Goal: Check status

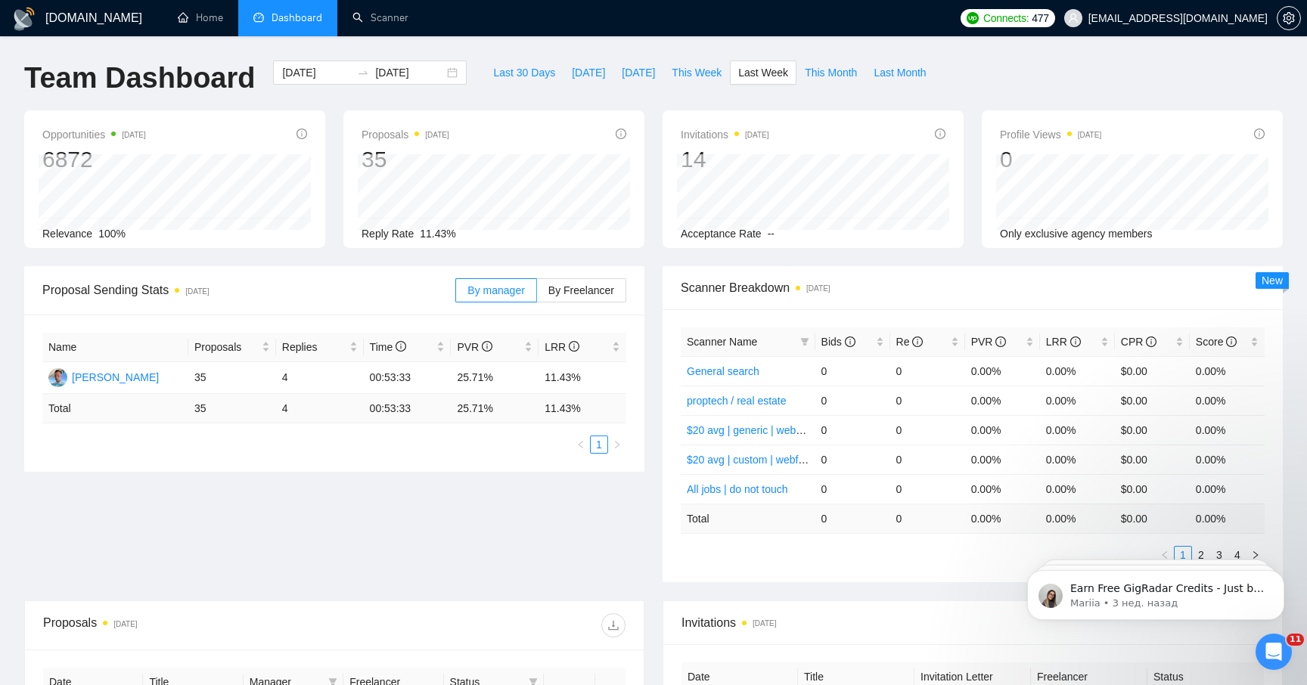
click at [683, 87] on div "Last 30 Days [DATE] [DATE] This Week Last Week This Month Last Month" at bounding box center [709, 85] width 467 height 50
click at [686, 79] on span "This Week" at bounding box center [696, 72] width 50 height 17
type input "[DATE]"
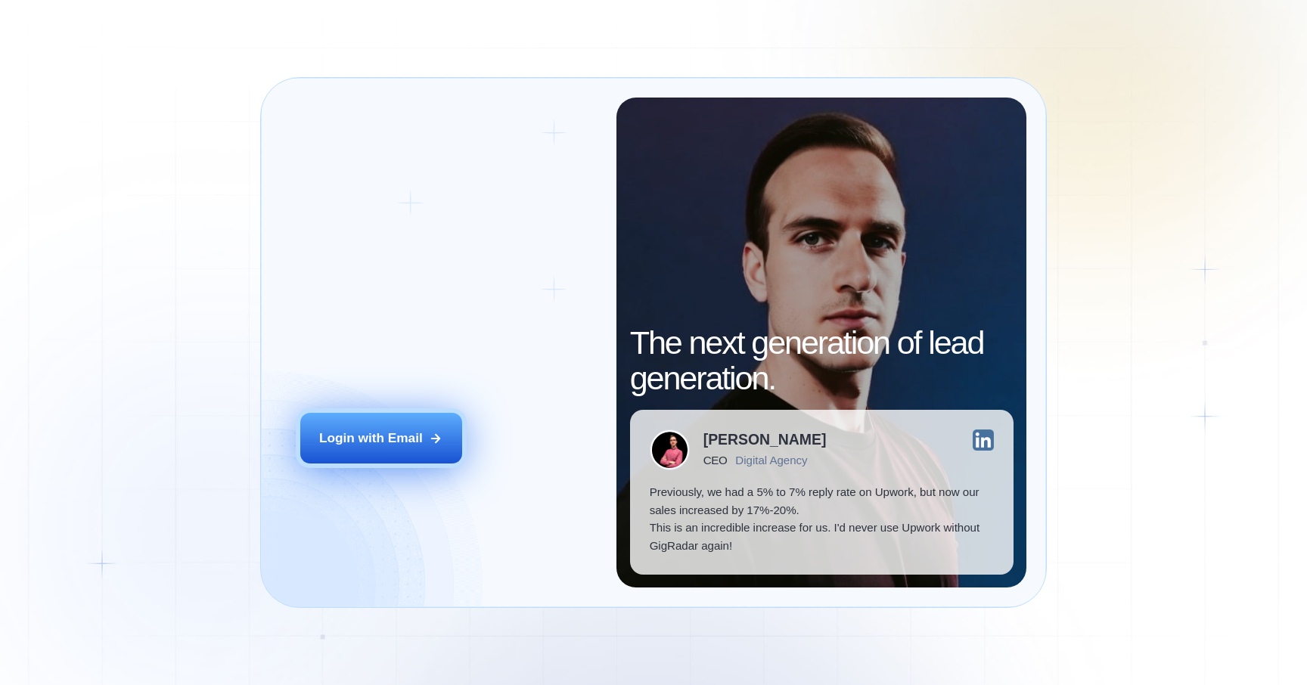
click at [411, 457] on button "Login with Email" at bounding box center [381, 438] width 162 height 51
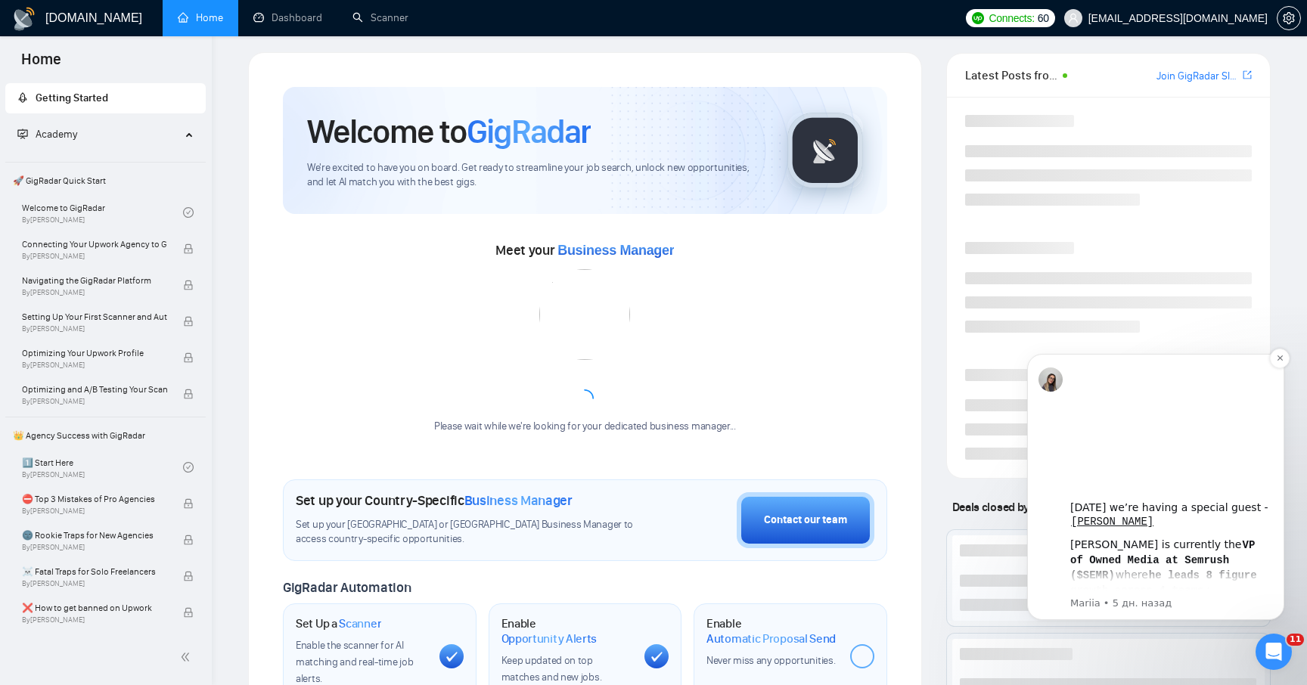
scroll to position [10, 0]
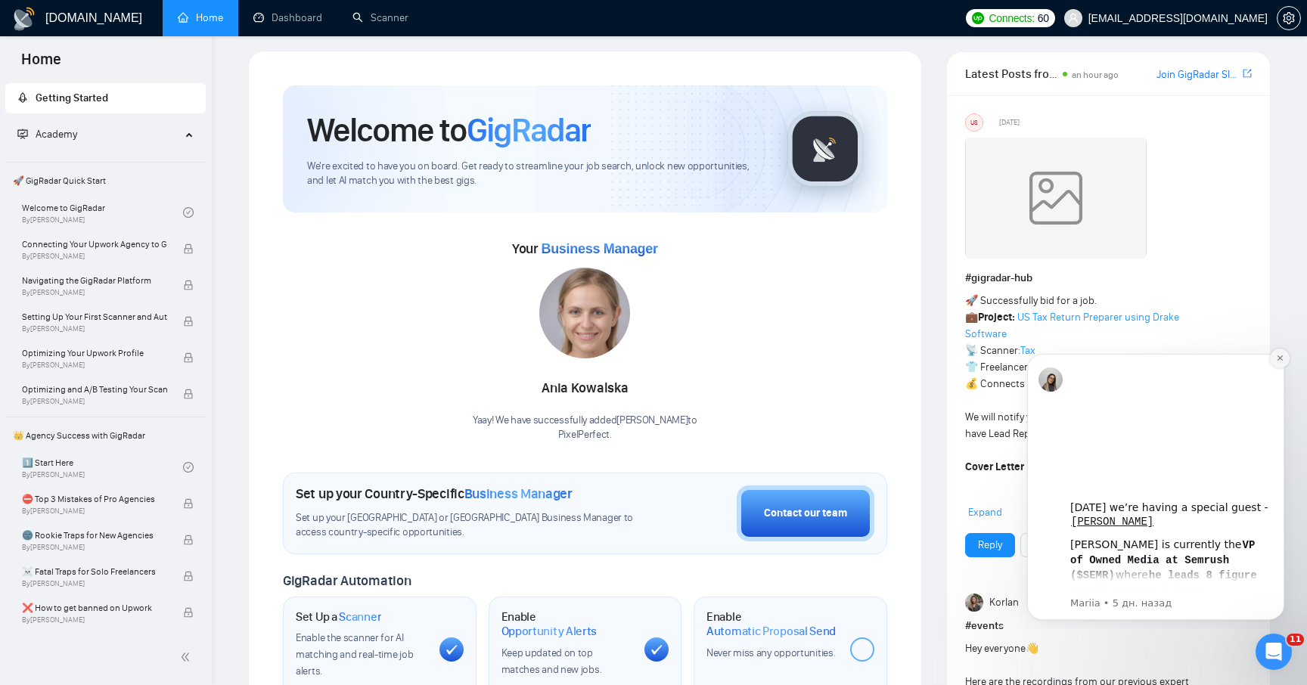
click at [1282, 355] on icon "Dismiss notification" at bounding box center [1280, 358] width 8 height 8
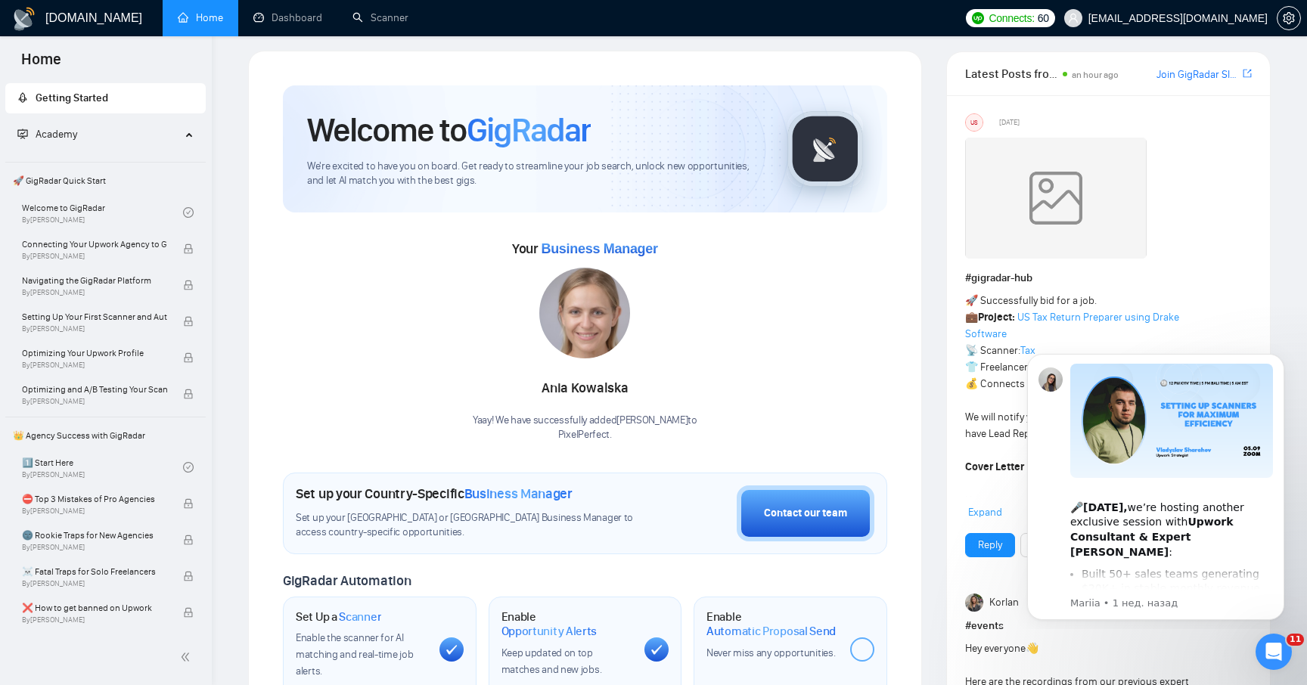
scroll to position [0, 0]
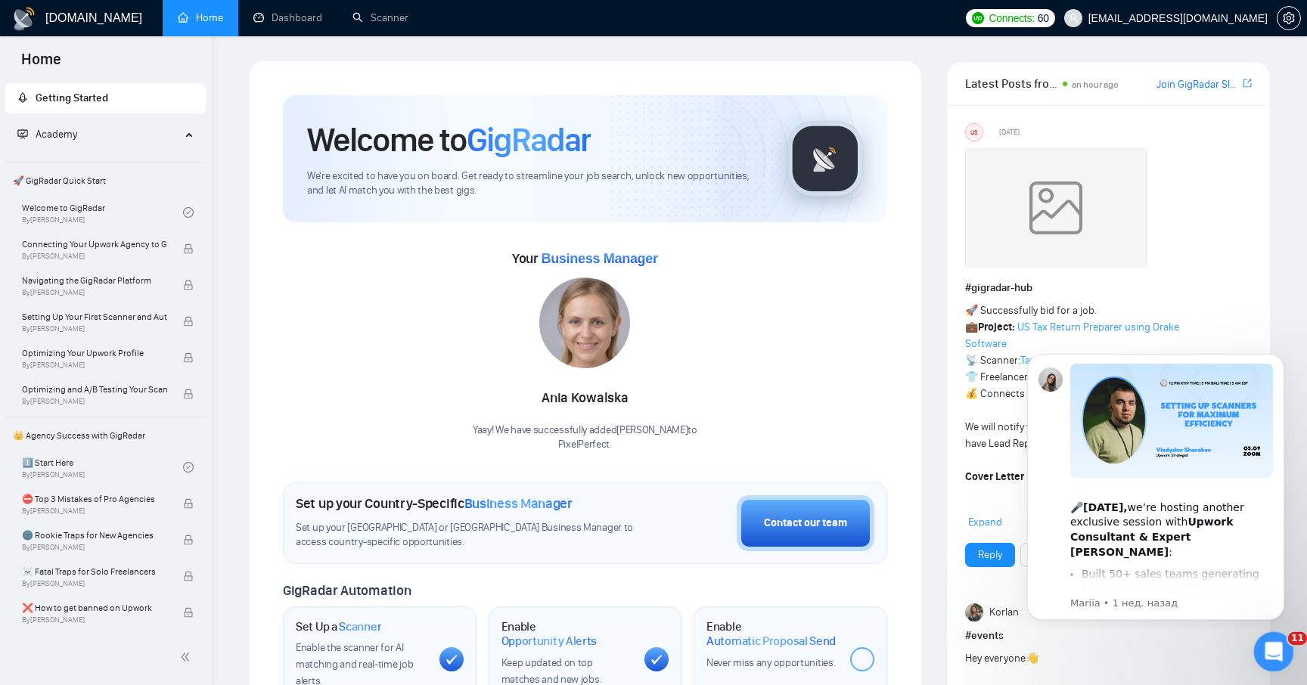
click at [1273, 665] on div "Открыть службу сообщений Intercom" at bounding box center [1271, 650] width 50 height 50
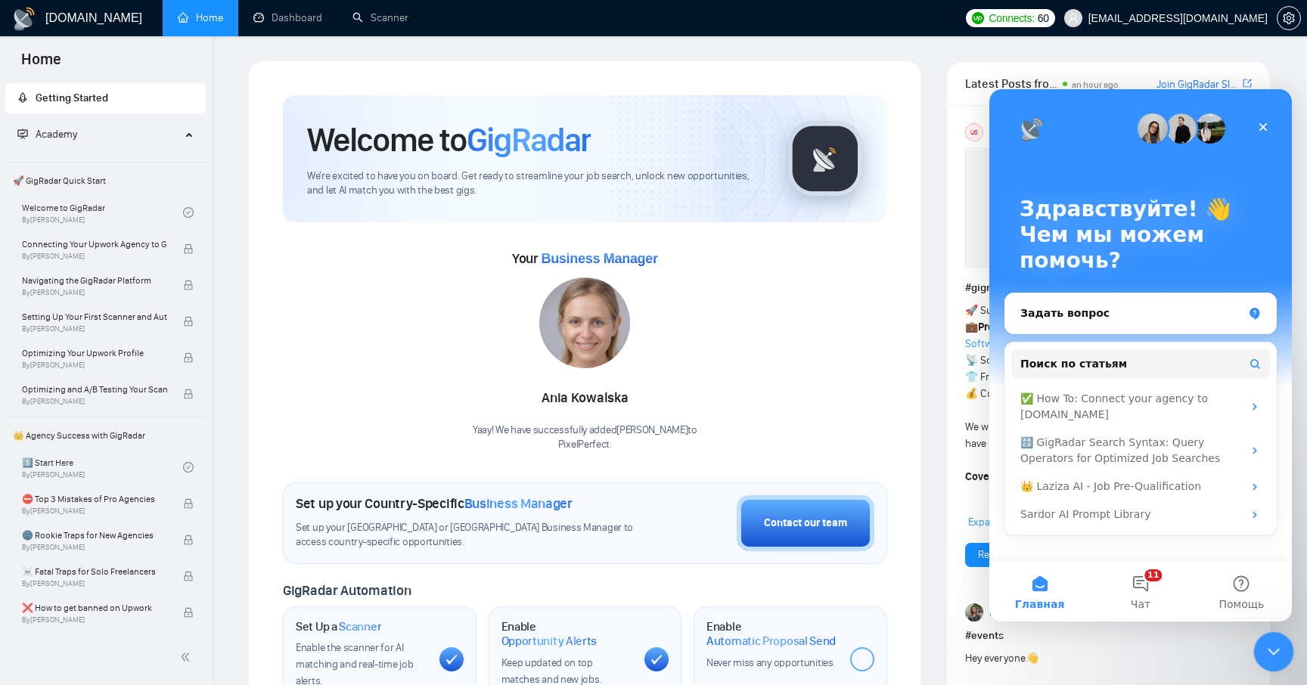
click at [1270, 655] on icon "Закрыть службу сообщений Intercom" at bounding box center [1271, 649] width 18 height 18
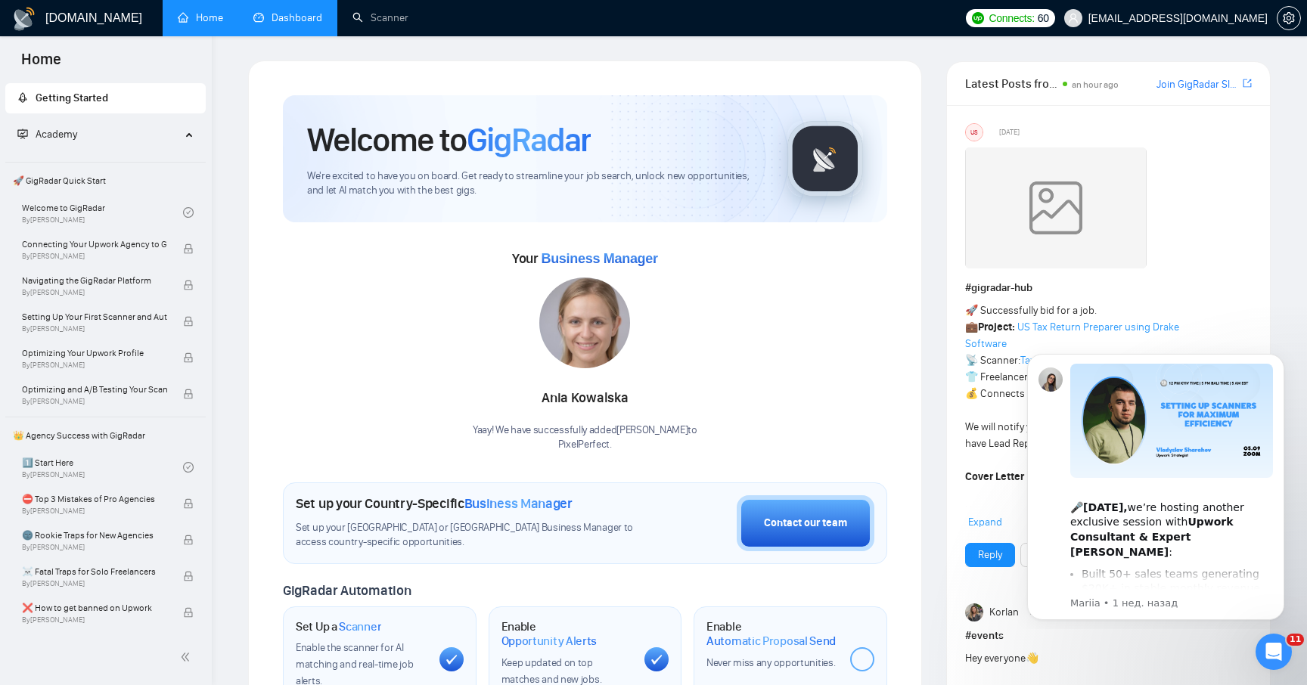
click at [294, 22] on link "Dashboard" at bounding box center [287, 17] width 69 height 13
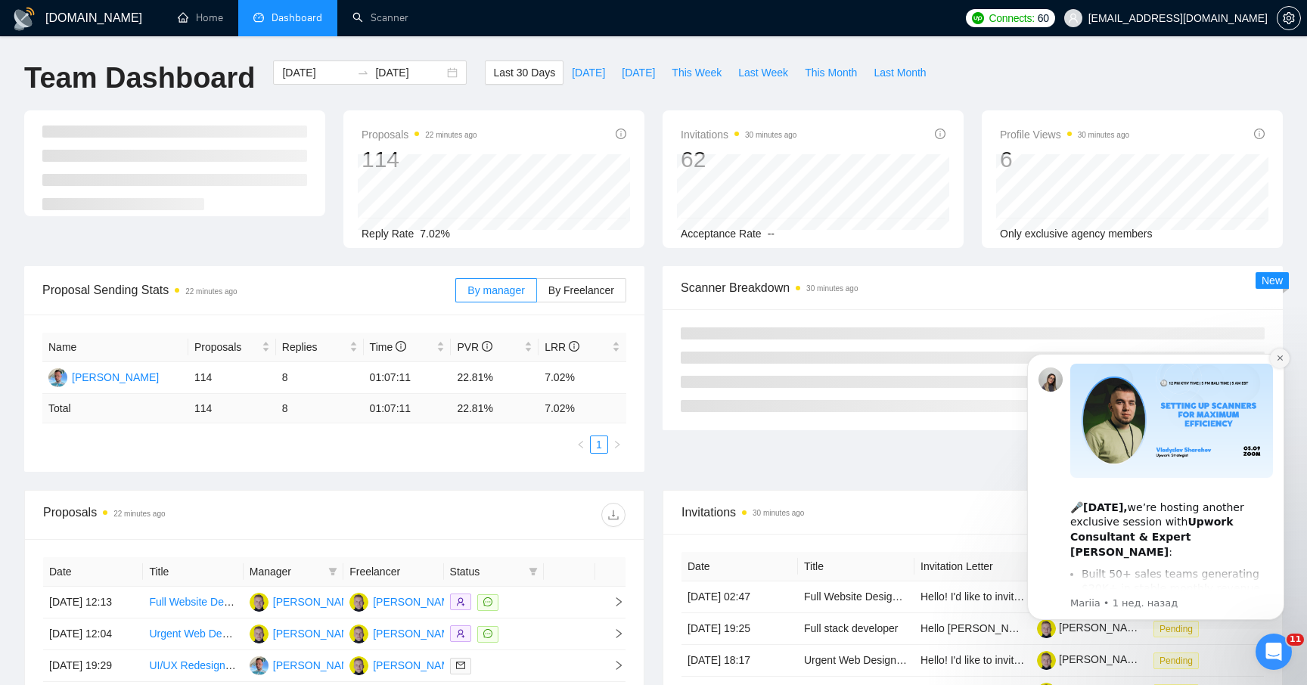
click at [1278, 360] on icon "Dismiss notification" at bounding box center [1280, 358] width 8 height 8
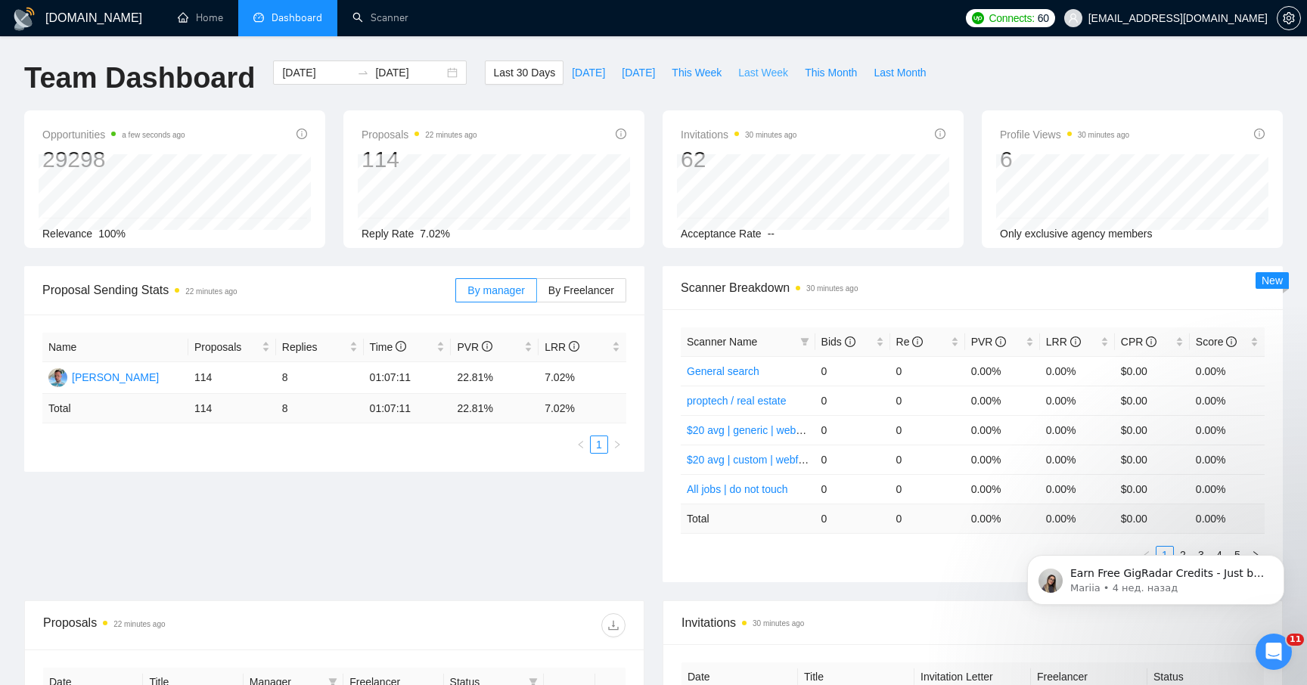
click at [753, 70] on span "Last Week" at bounding box center [763, 72] width 50 height 17
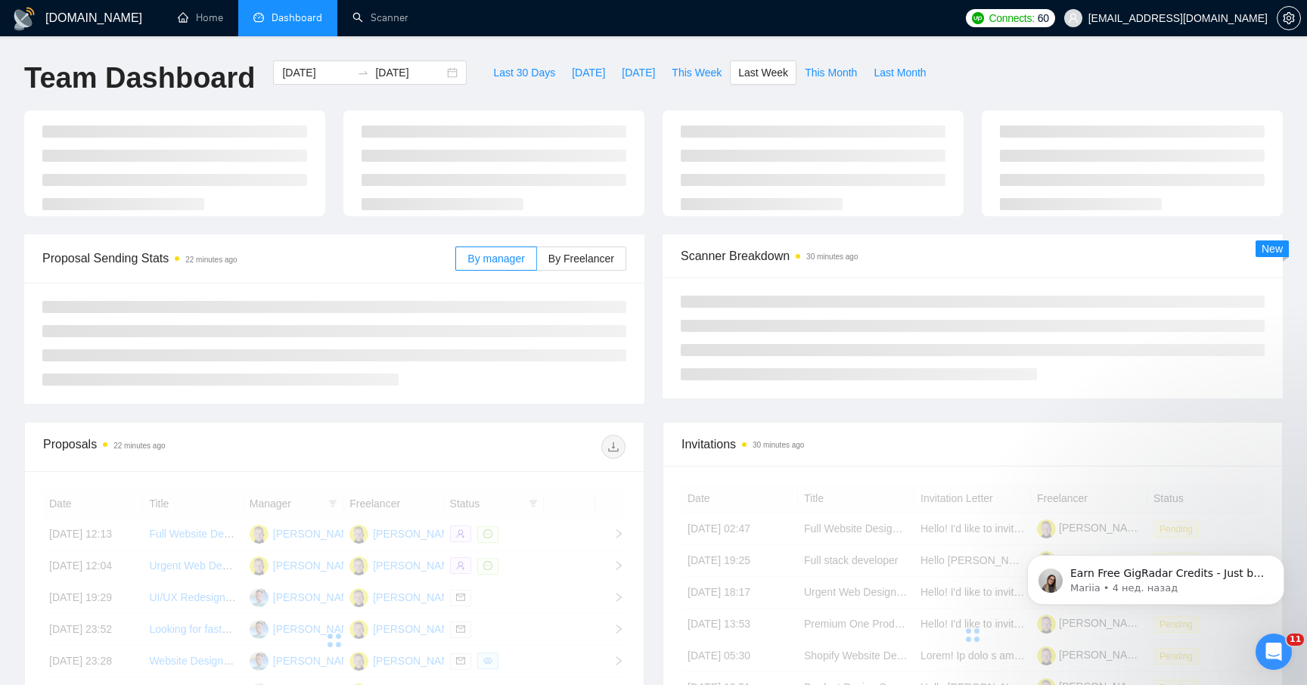
type input "2025-09-08"
type input "2025-09-14"
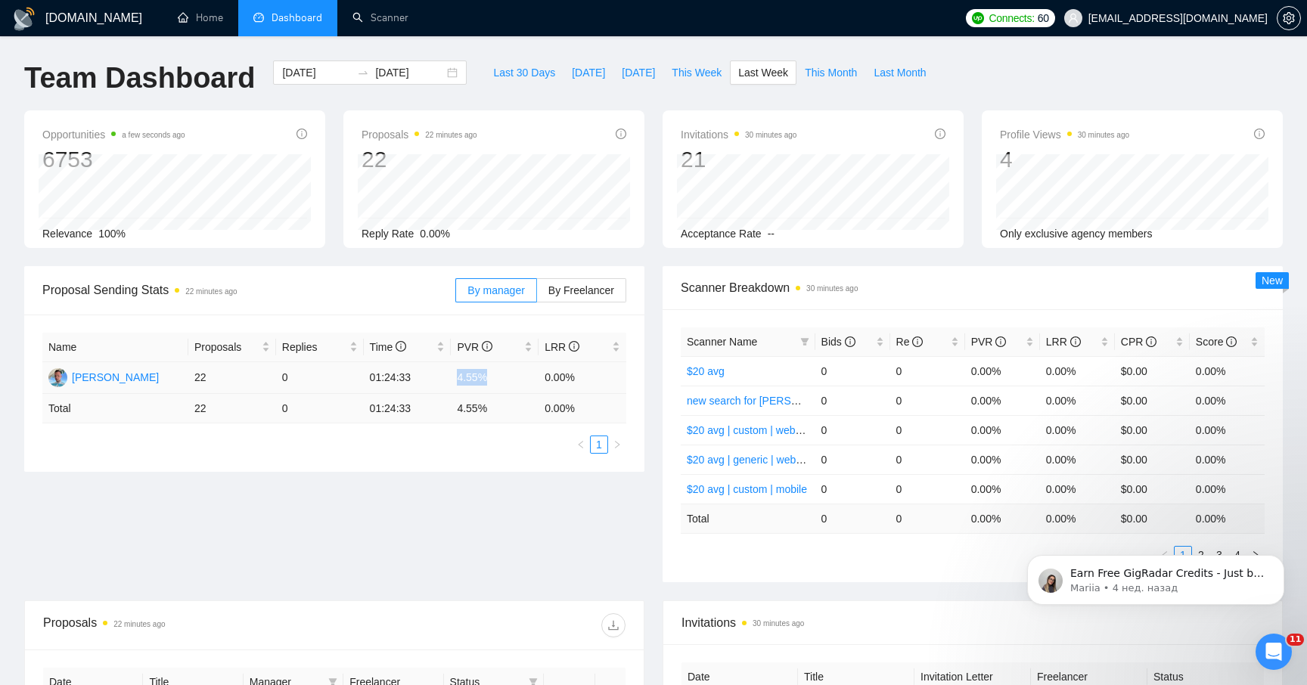
drag, startPoint x: 451, startPoint y: 377, endPoint x: 507, endPoint y: 377, distance: 56.0
click at [507, 377] on td "4.55%" at bounding box center [495, 378] width 88 height 32
click at [495, 501] on div "Proposal Sending Stats 22 minutes ago By manager By Freelancer Name Proposals R…" at bounding box center [653, 433] width 1276 height 334
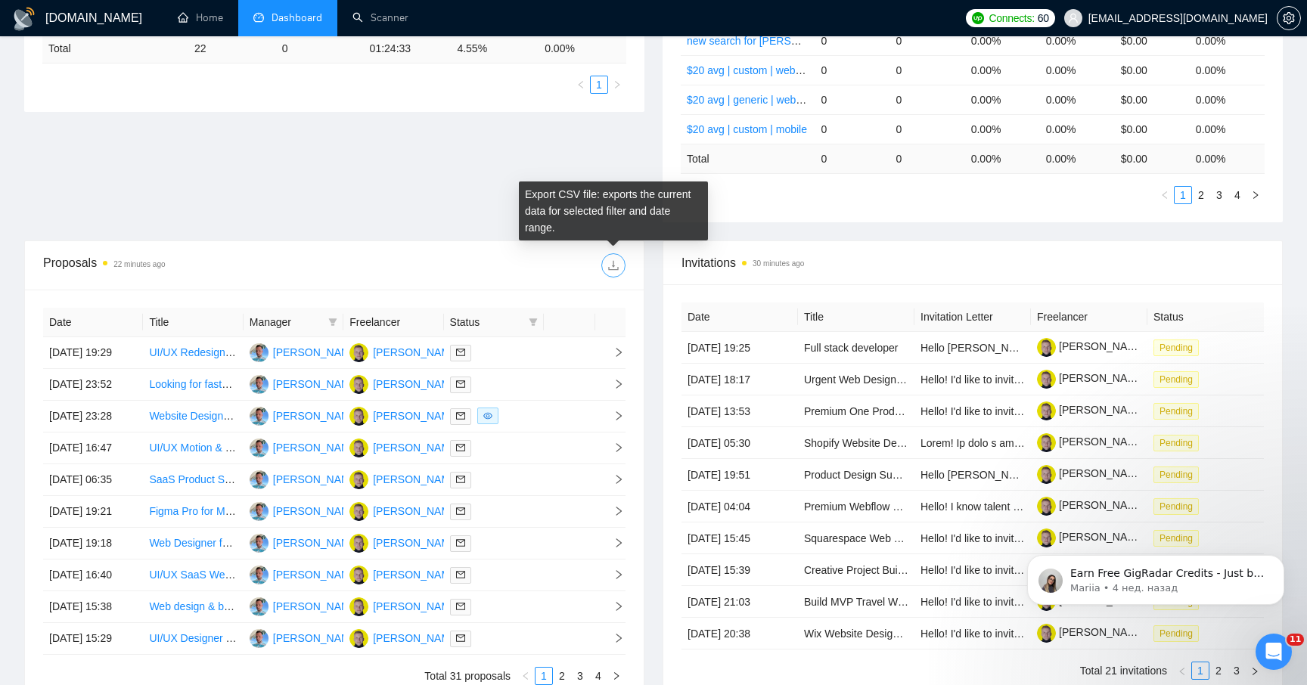
scroll to position [357, 0]
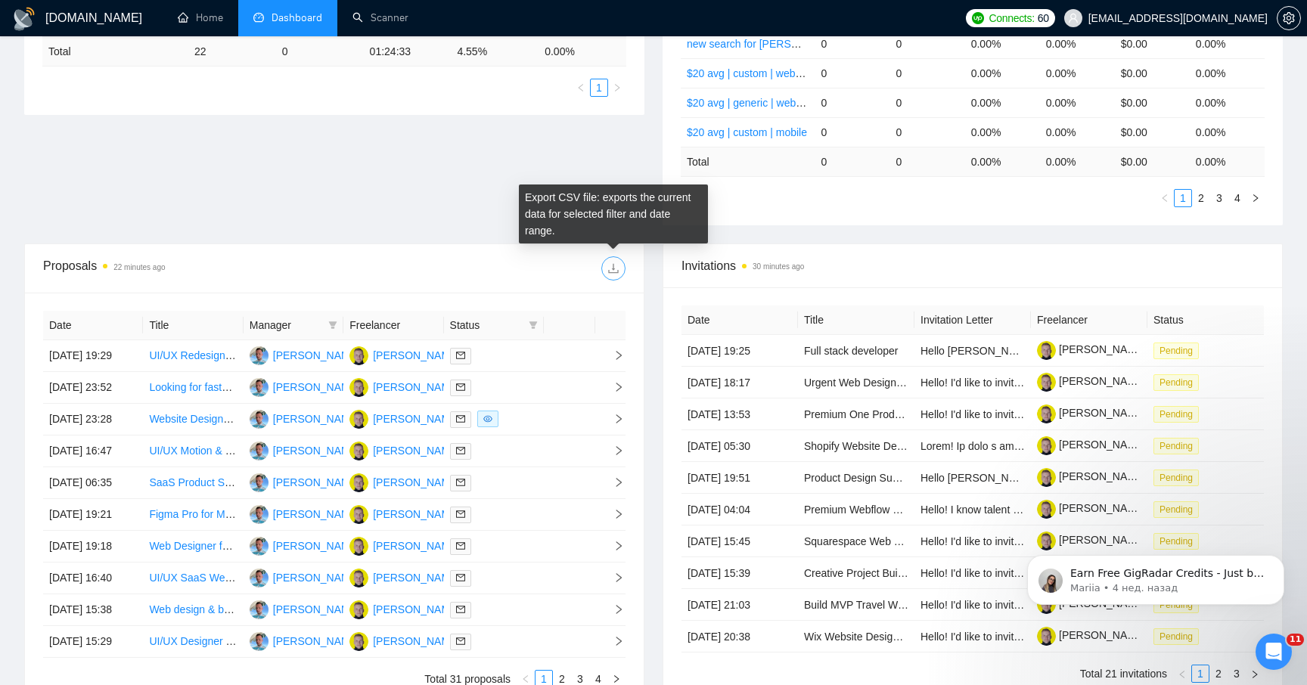
click at [619, 271] on icon "download" at bounding box center [613, 268] width 12 height 12
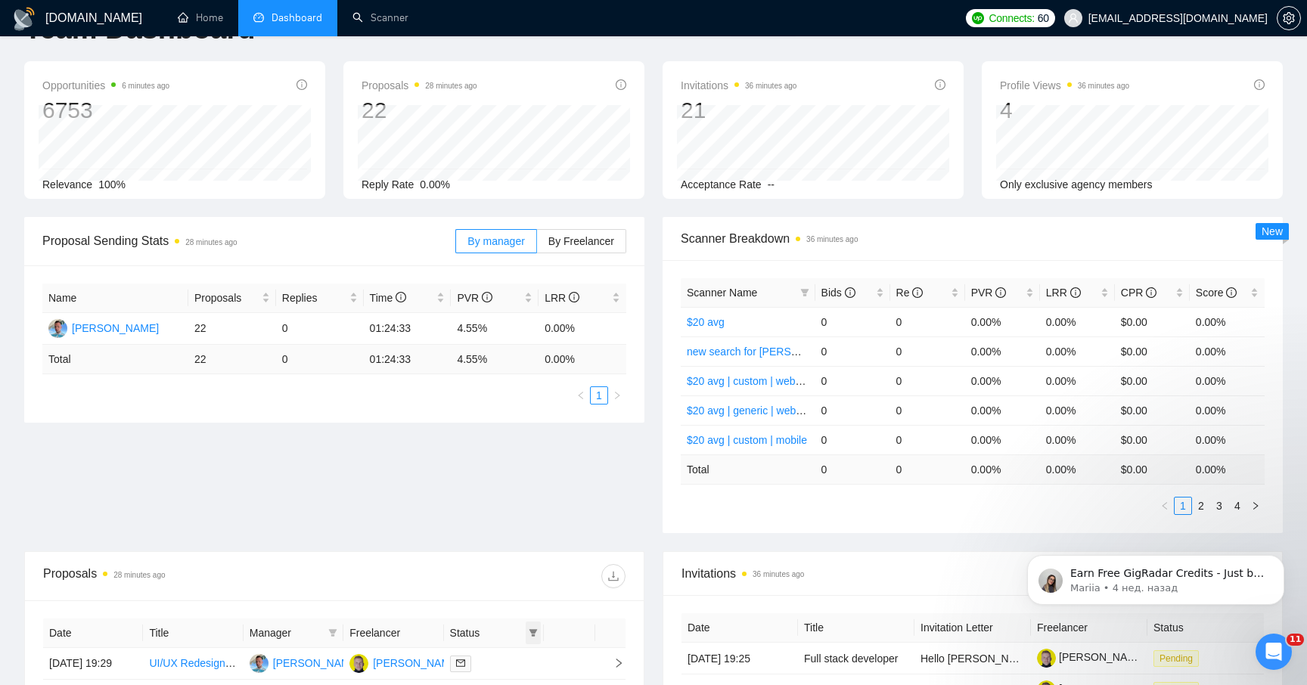
scroll to position [0, 0]
